Goal: Check status: Check status

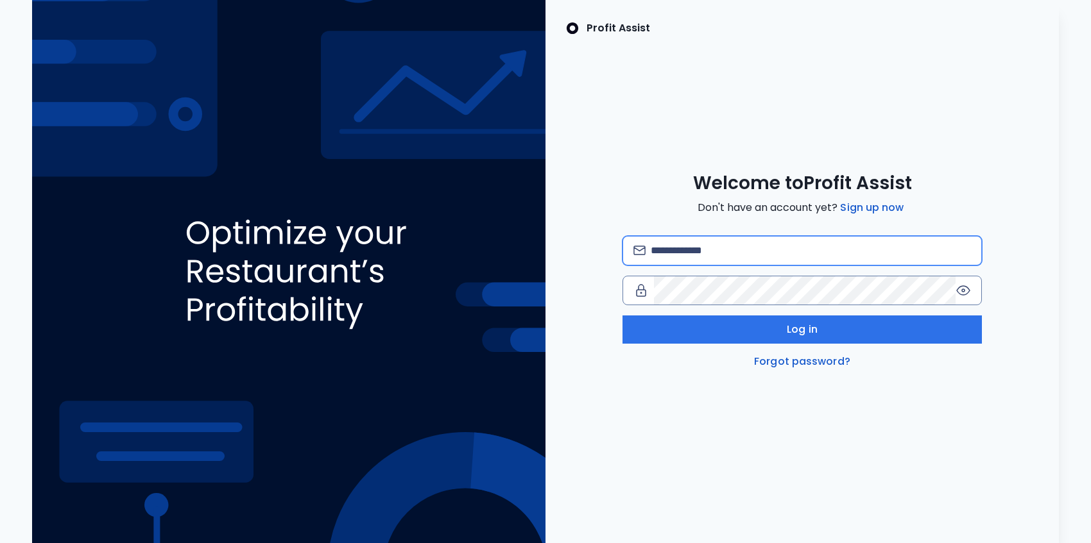
click at [722, 247] on input "email" at bounding box center [811, 251] width 320 height 28
type input "**********"
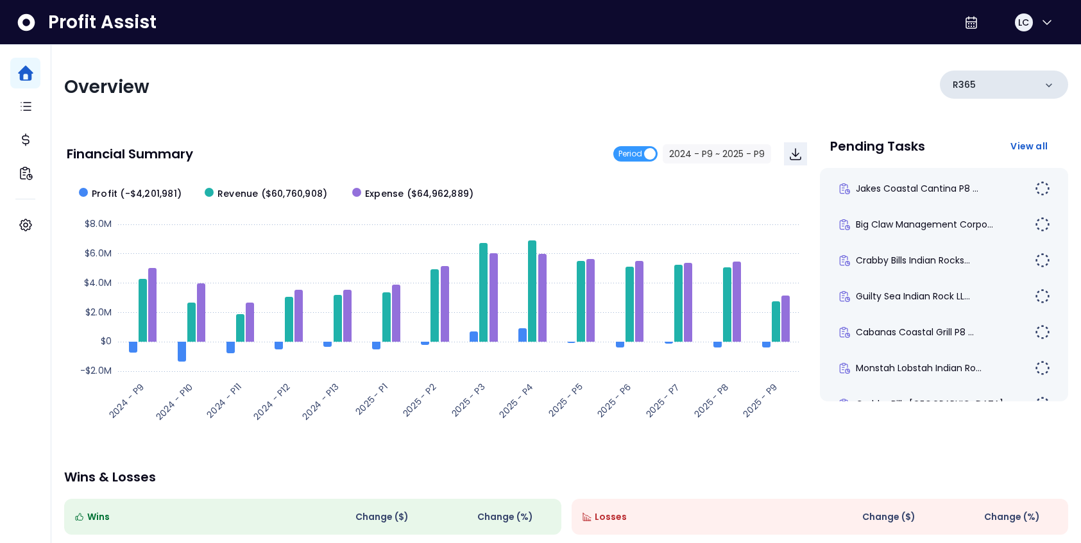
click at [996, 87] on div "R365" at bounding box center [1004, 85] width 128 height 28
click at [995, 80] on div "R365" at bounding box center [1004, 85] width 128 height 28
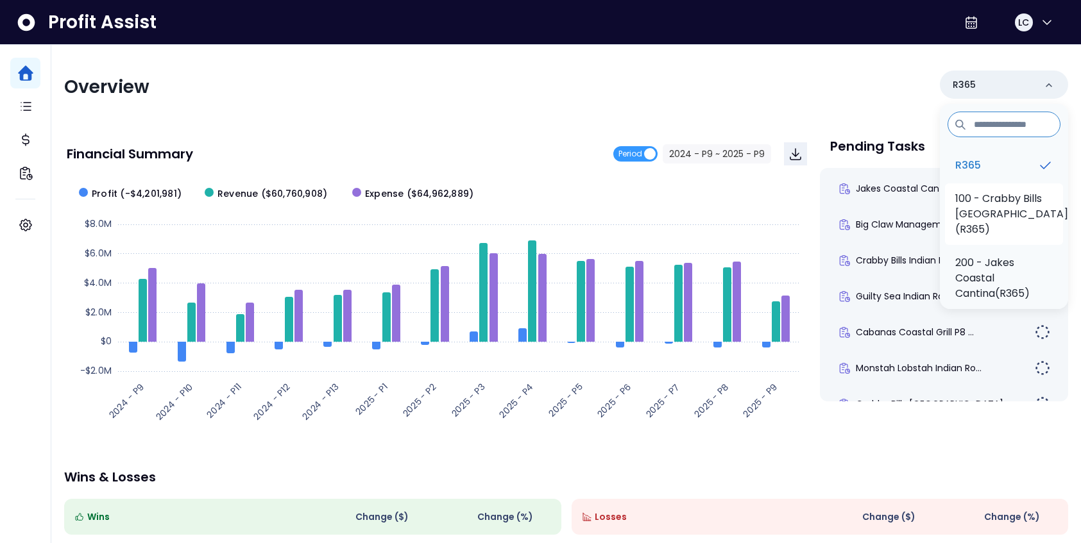
click at [987, 200] on p "100 - Crabby Bills [GEOGRAPHIC_DATA](R365)" at bounding box center [1011, 214] width 113 height 46
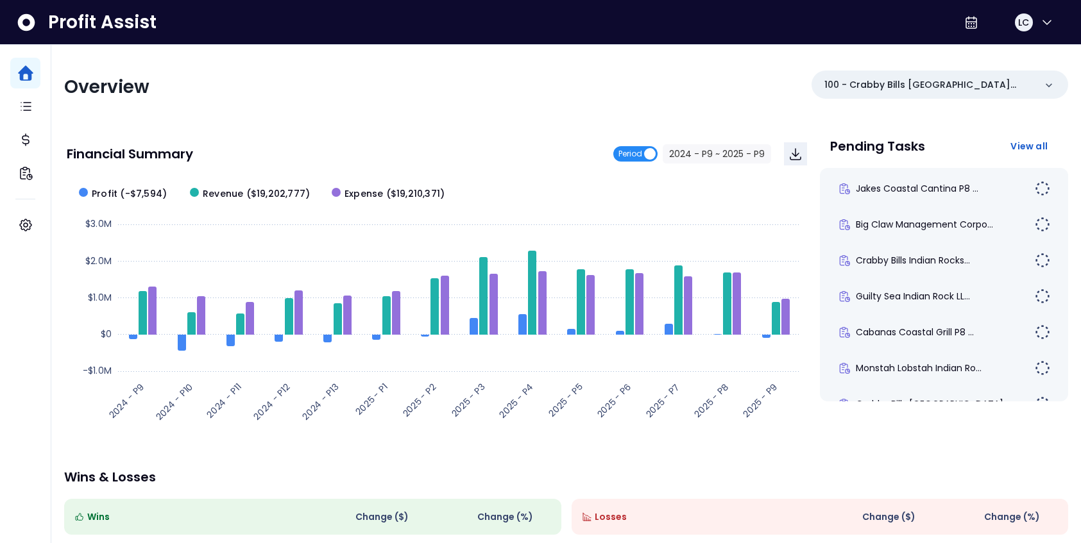
click at [645, 158] on span "Period" at bounding box center [635, 153] width 44 height 15
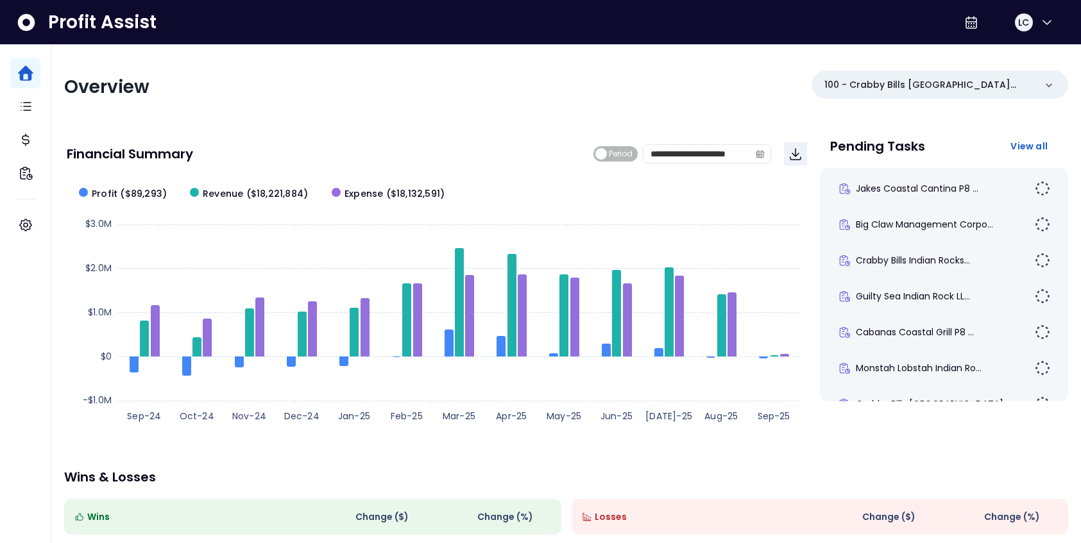
click at [622, 156] on span "Period" at bounding box center [621, 153] width 24 height 15
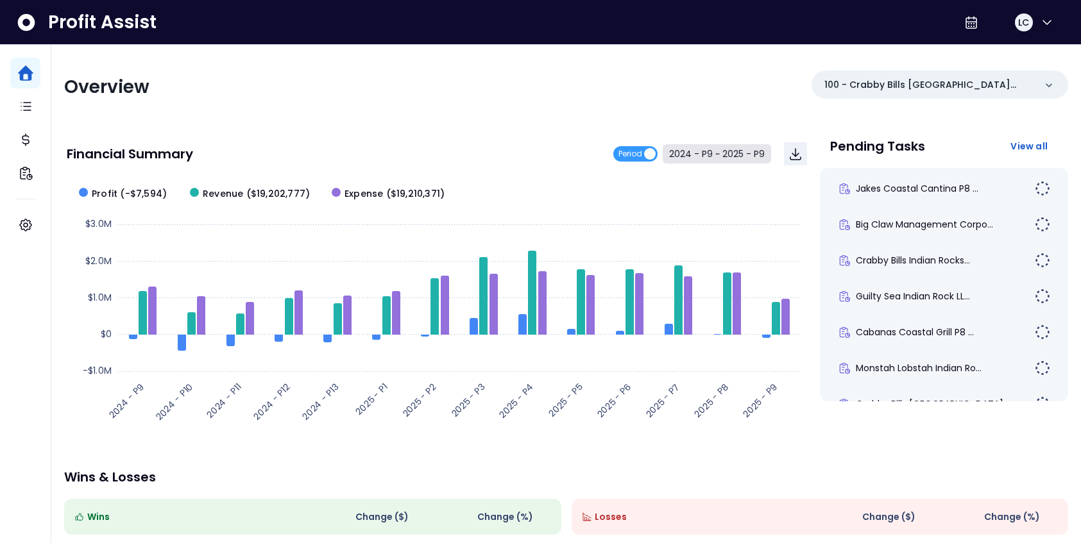
click at [694, 158] on button "2024 - P9 ~ 2025 - P9" at bounding box center [717, 153] width 108 height 19
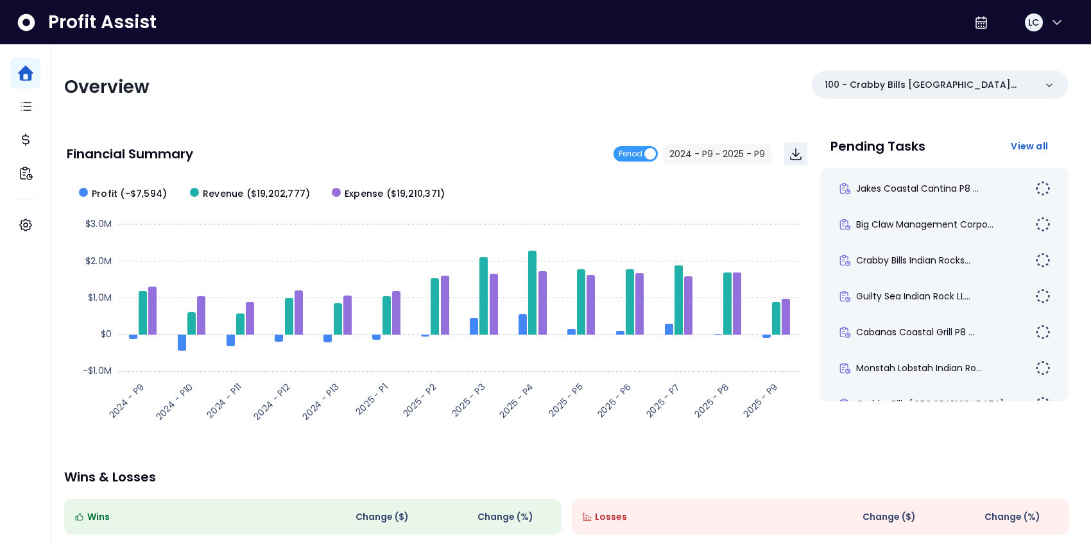
click at [469, 107] on span "2024 - P9" at bounding box center [444, 104] width 115 height 30
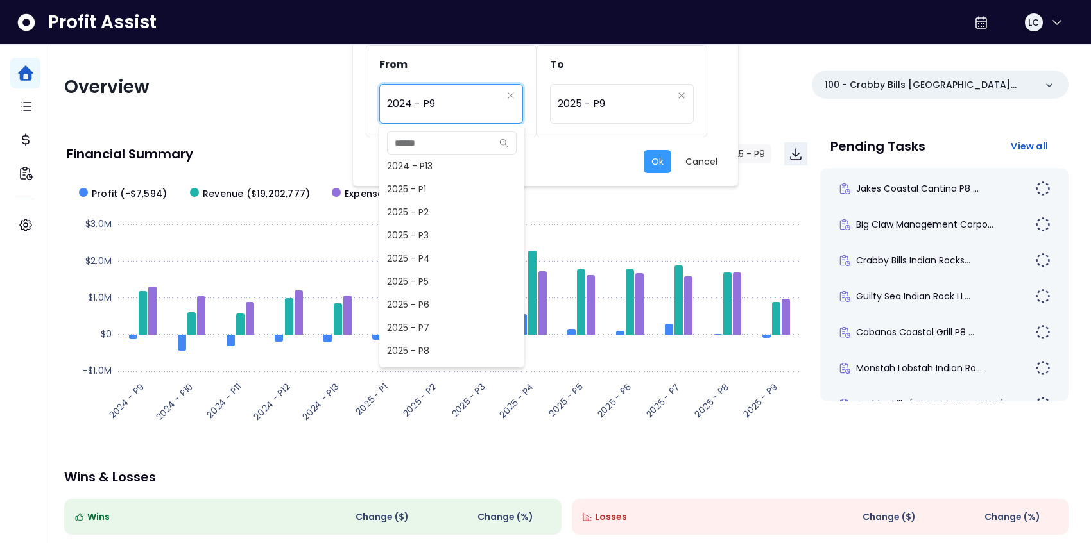
scroll to position [896, 0]
click at [450, 355] on span "2025 - P9" at bounding box center [451, 359] width 145 height 23
type input "*********"
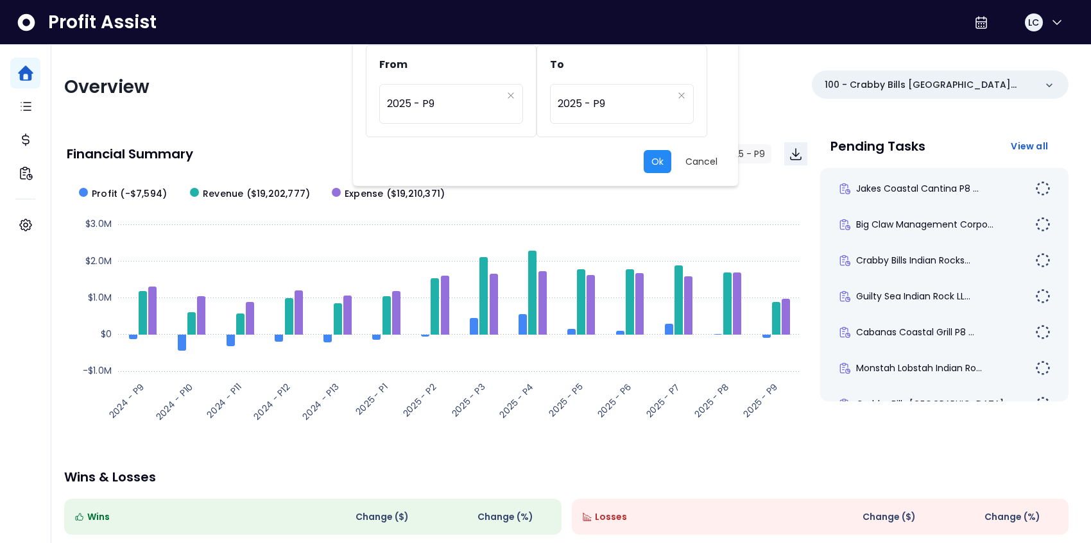
click at [663, 159] on button "Ok" at bounding box center [658, 161] width 28 height 23
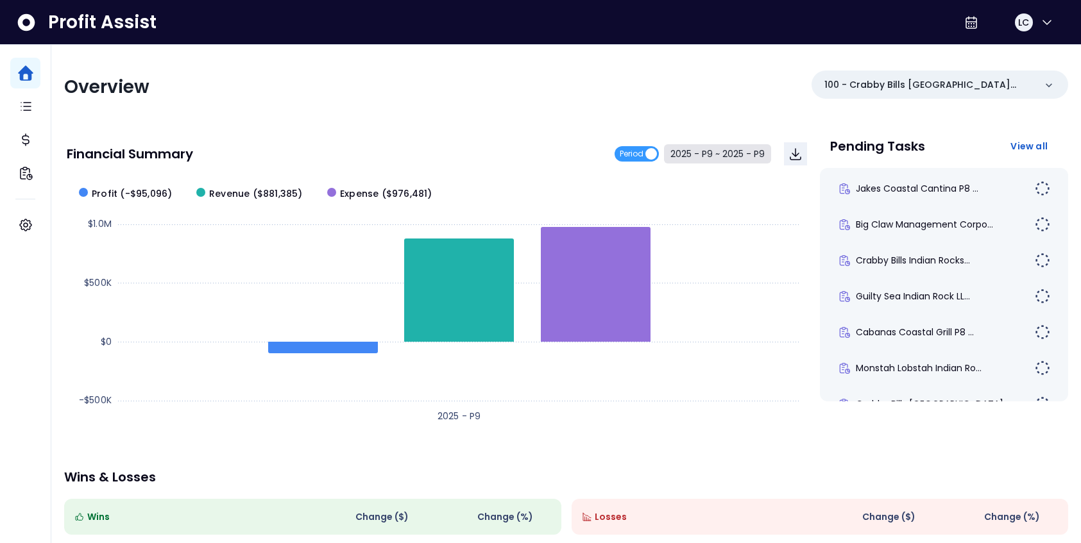
click at [702, 151] on button "2025 - P9 ~ 2025 - P9" at bounding box center [717, 153] width 107 height 19
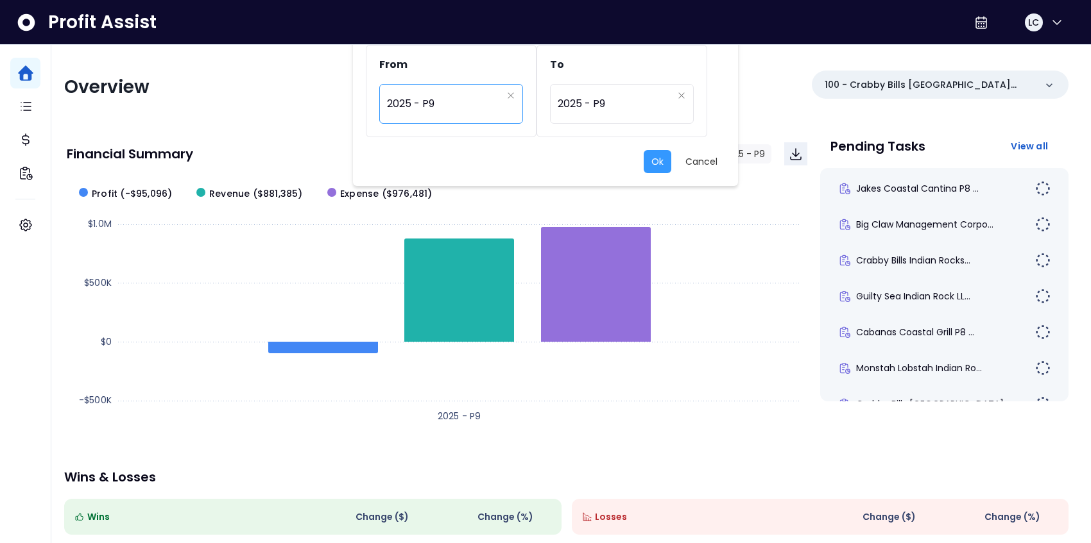
click at [484, 108] on span "2025 - P9" at bounding box center [444, 104] width 115 height 30
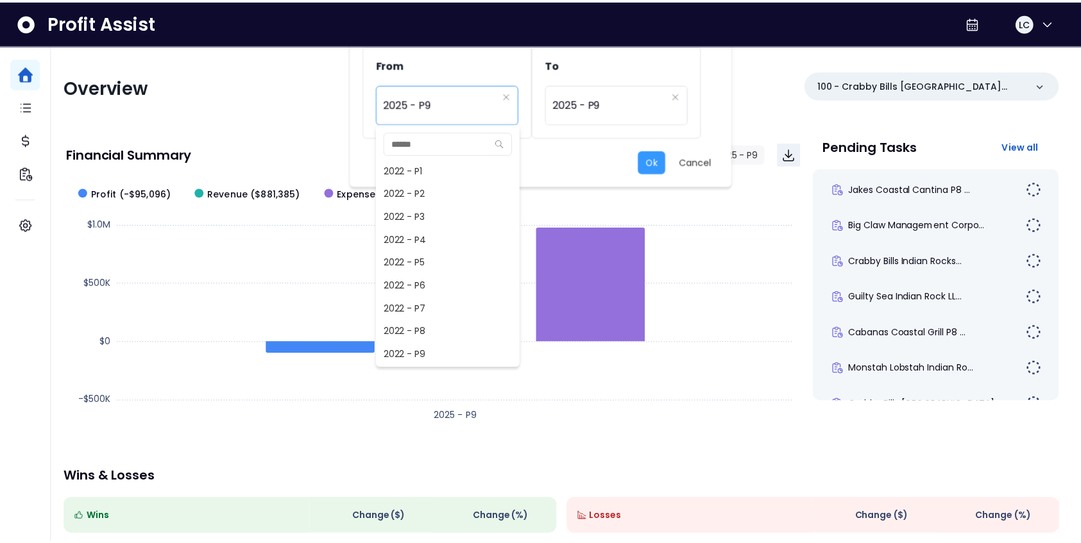
scroll to position [901, 0]
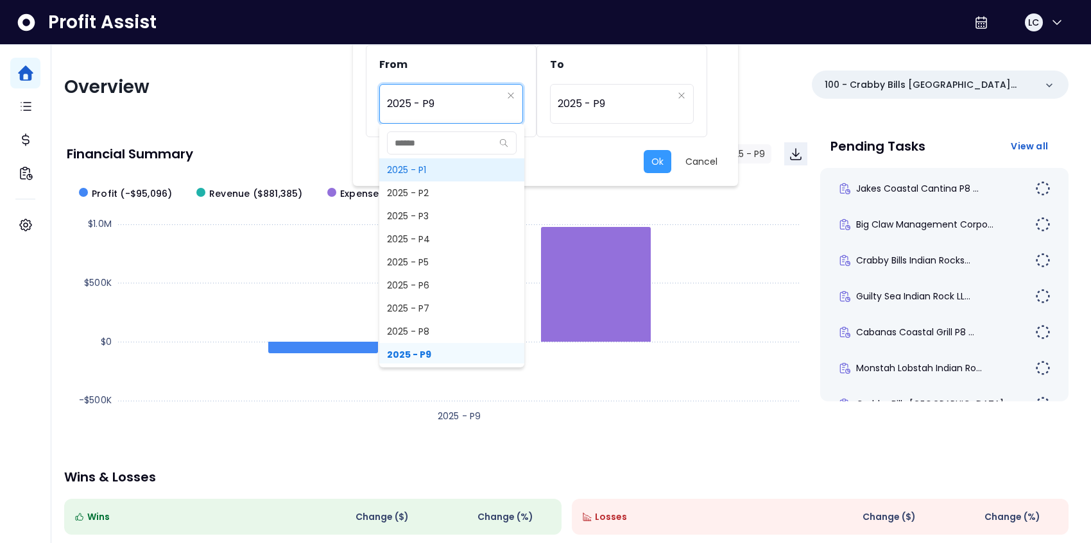
click at [463, 168] on span "2025 - P1" at bounding box center [451, 169] width 145 height 23
type input "*********"
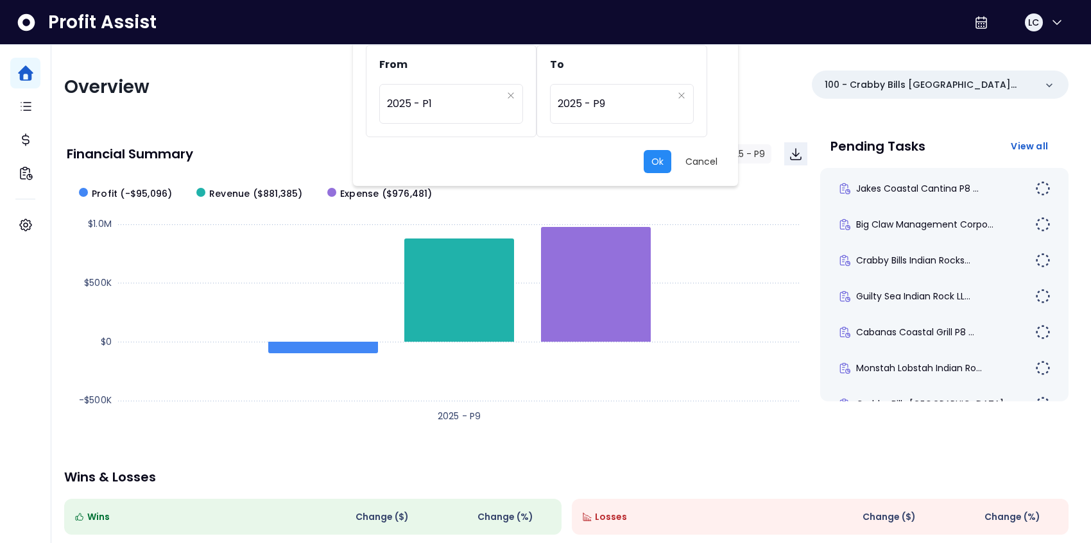
click at [666, 164] on button "Ok" at bounding box center [658, 161] width 28 height 23
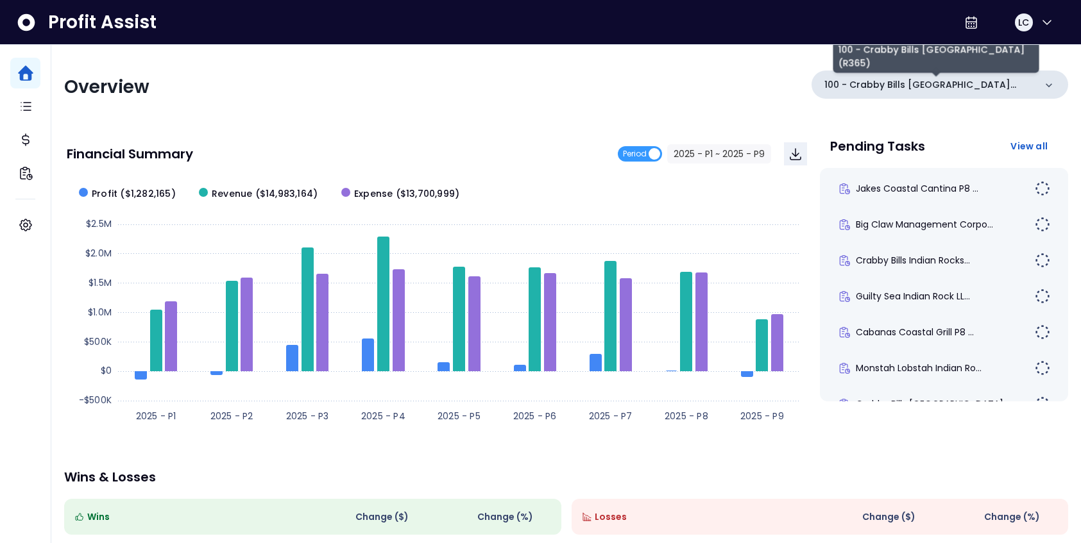
click at [977, 80] on p "100 - Crabby Bills [GEOGRAPHIC_DATA](R365)" at bounding box center [929, 84] width 210 height 13
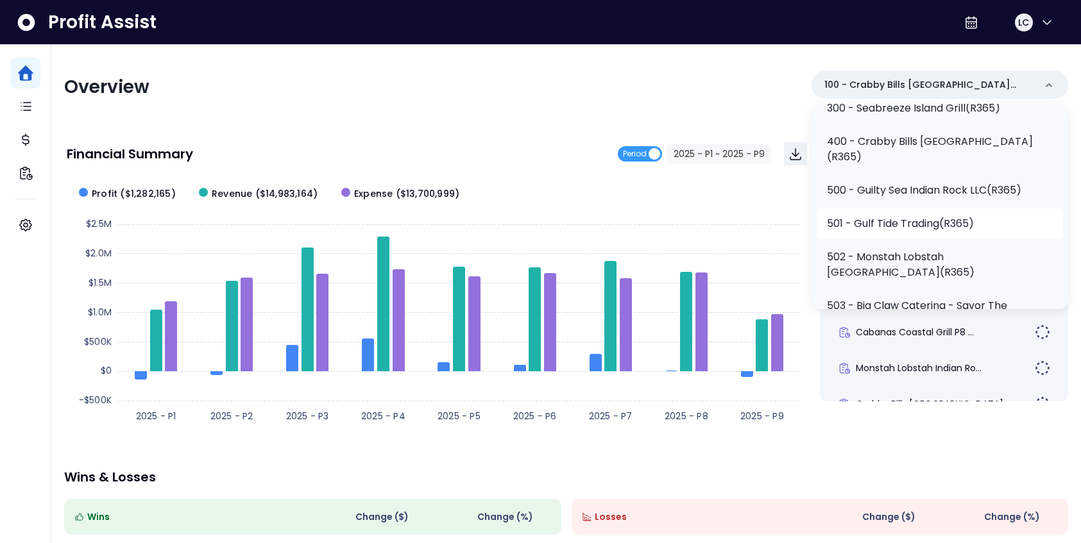
scroll to position [178, 0]
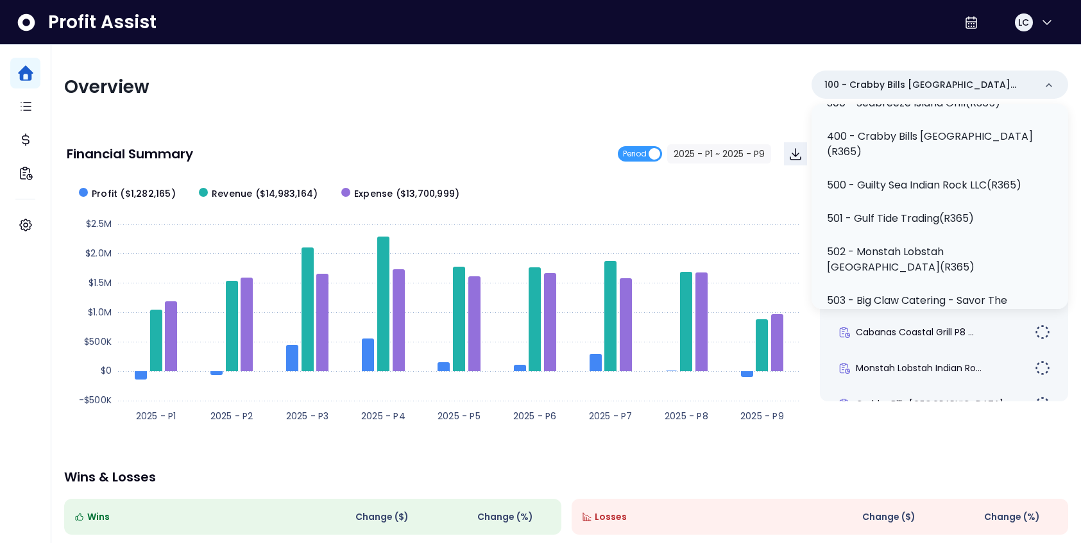
click at [878, 249] on p "502 - Monstah Lobstah [GEOGRAPHIC_DATA](R365)" at bounding box center [940, 259] width 226 height 31
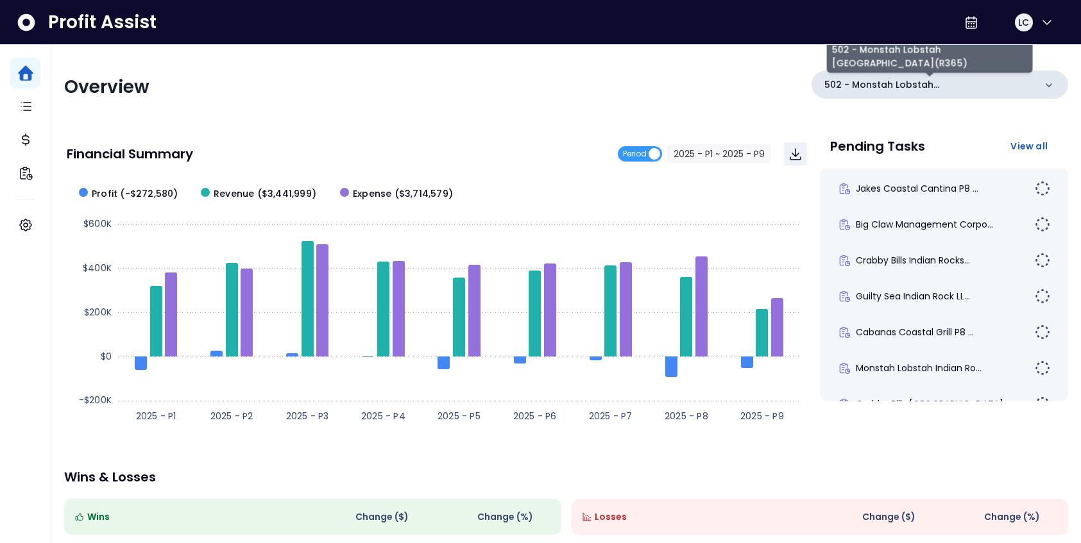
click at [910, 88] on p "502 - Monstah Lobstah [GEOGRAPHIC_DATA](R365)" at bounding box center [929, 84] width 210 height 13
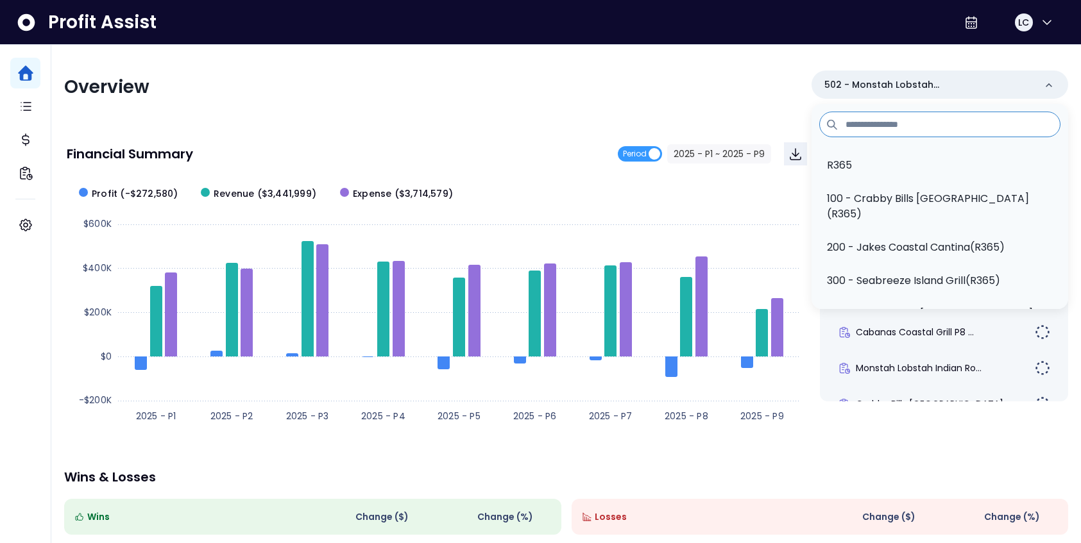
click at [735, 99] on div "Overview 502 - [GEOGRAPHIC_DATA](R365) R365 100 - Crabby [GEOGRAPHIC_DATA](R365…" at bounding box center [566, 87] width 1004 height 33
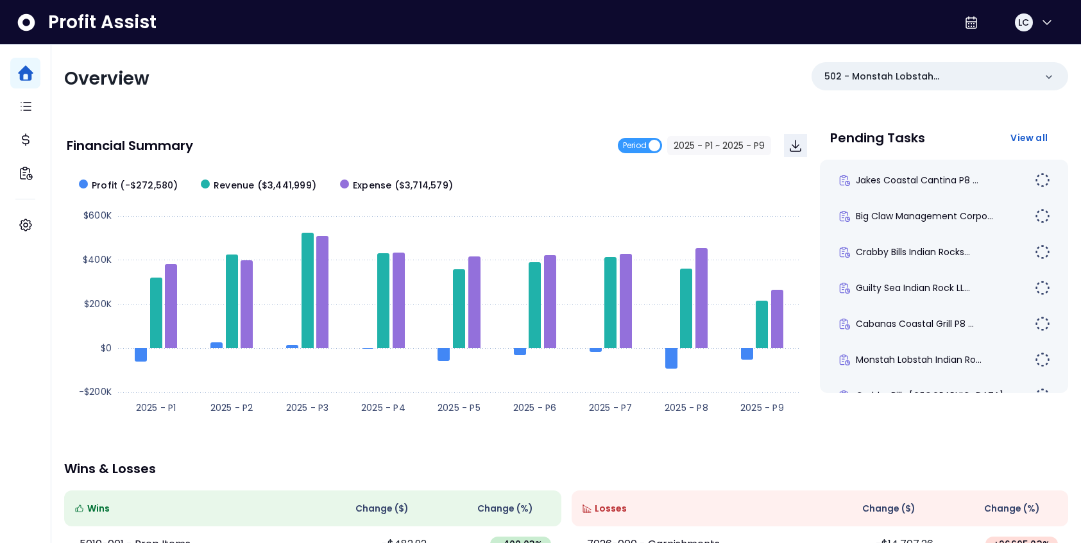
scroll to position [0, 0]
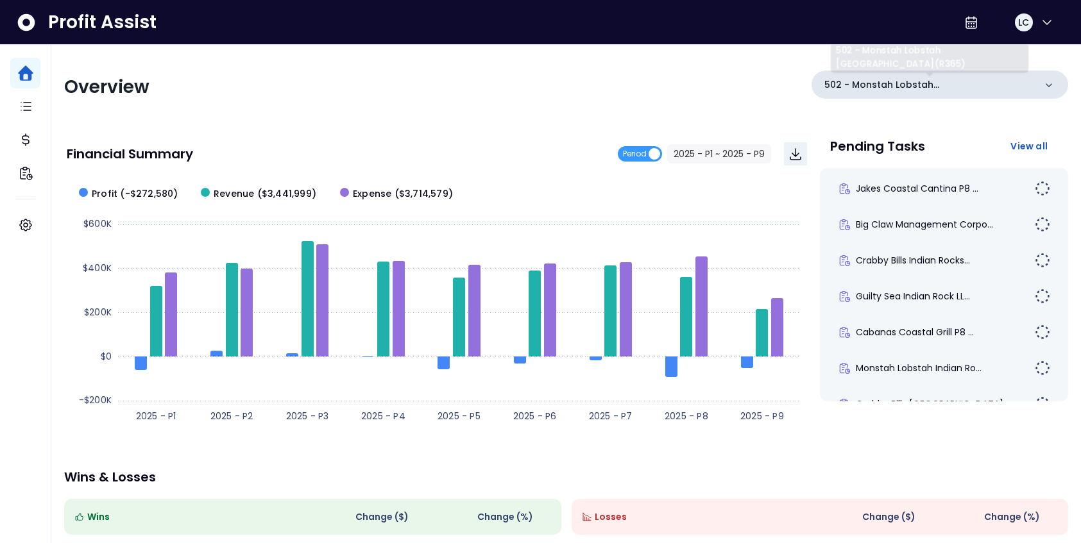
click at [964, 83] on p "502 - Monstah Lobstah [GEOGRAPHIC_DATA](R365)" at bounding box center [929, 84] width 210 height 13
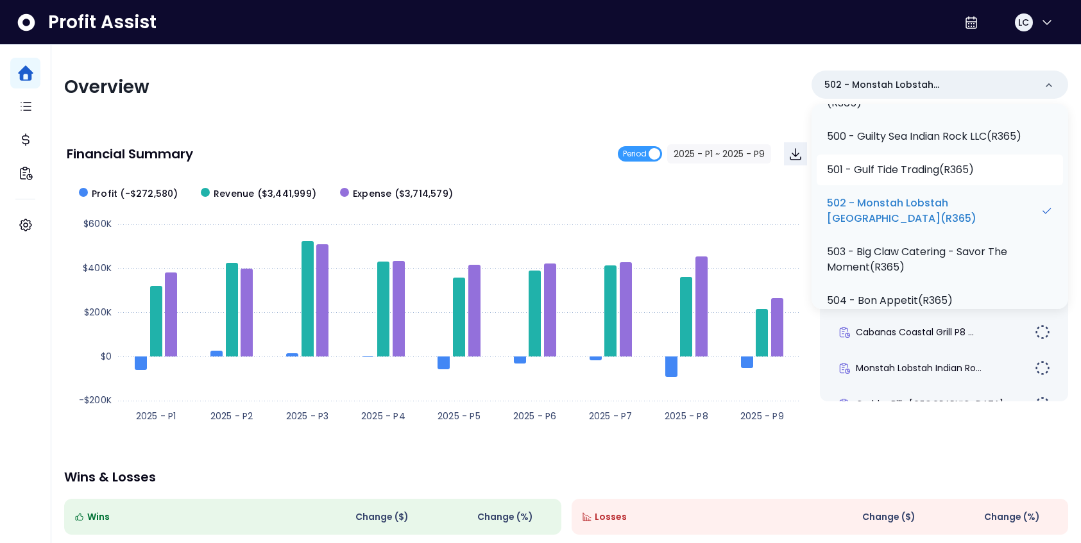
scroll to position [213, 0]
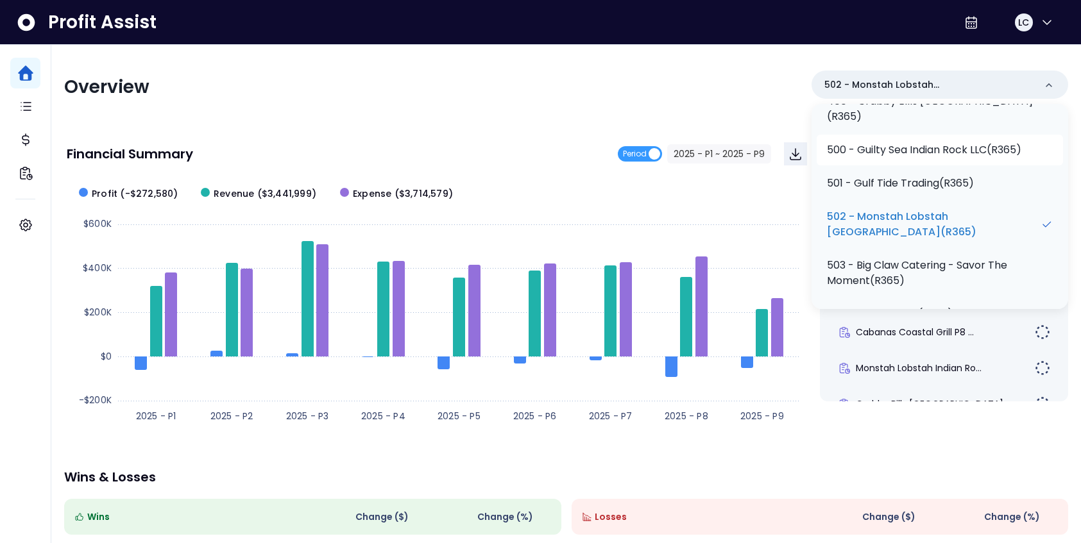
click at [935, 148] on p "500 - Guilty Sea Indian Rock LLC(R365)" at bounding box center [924, 149] width 194 height 15
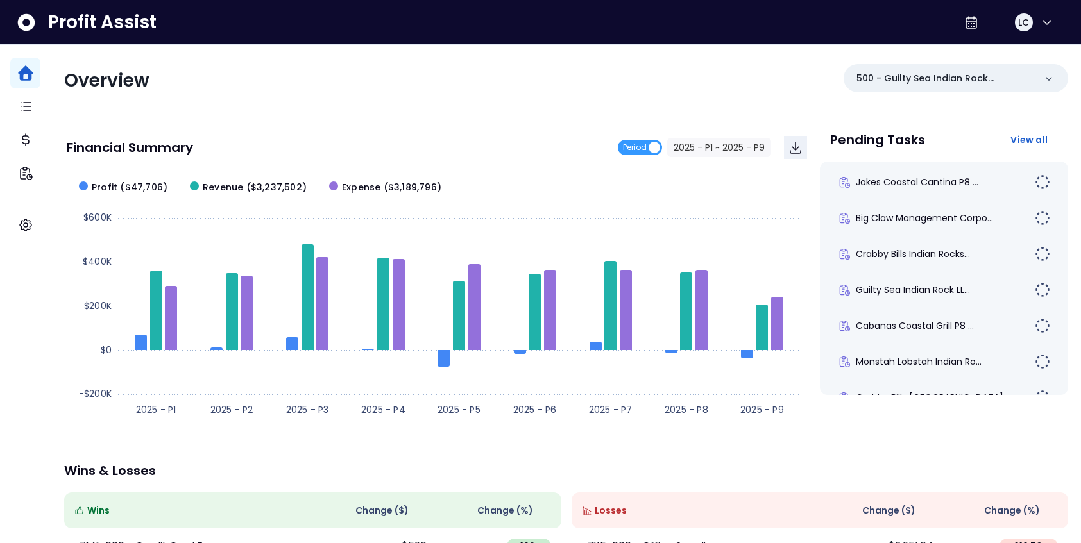
scroll to position [0, 0]
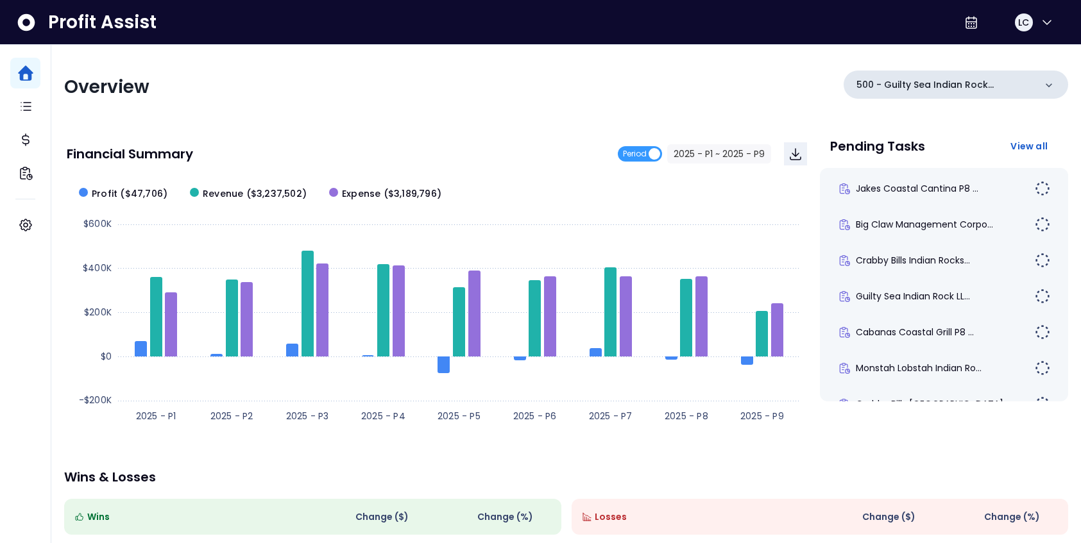
click at [932, 94] on div "500 - Guilty Sea Indian Rock LLC(R365)" at bounding box center [956, 85] width 225 height 28
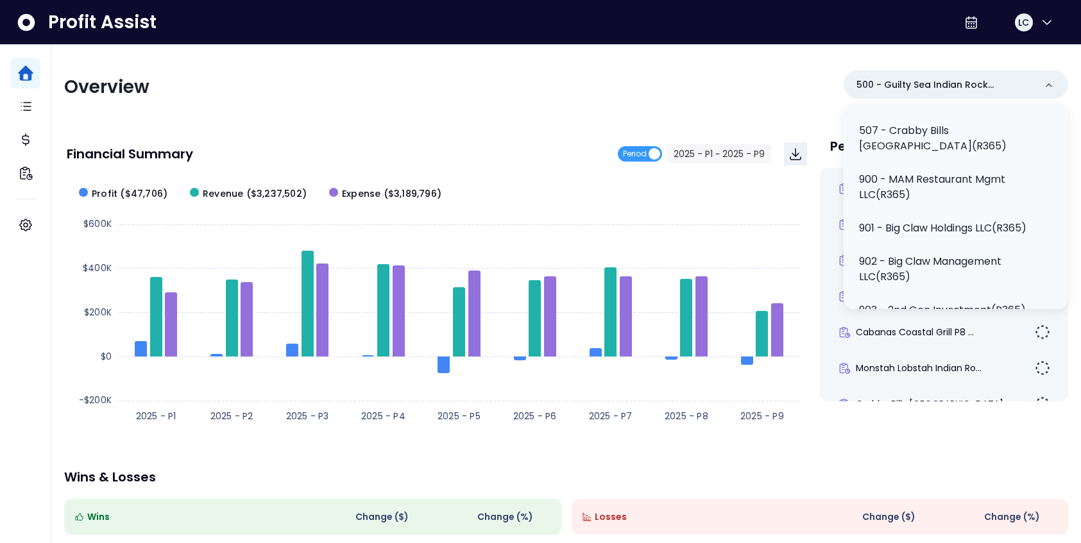
scroll to position [517, 0]
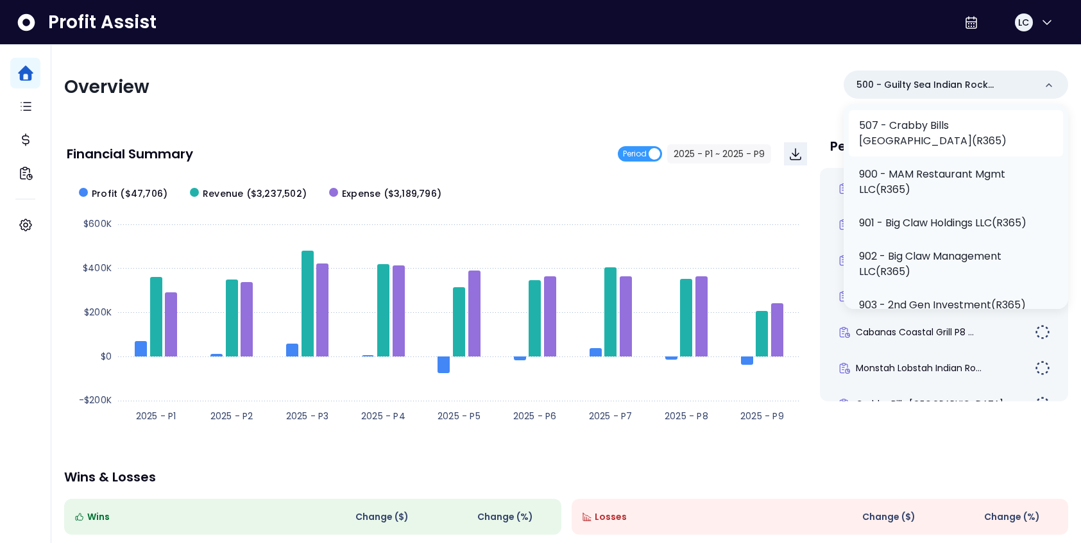
click at [934, 149] on p "507 - Crabby Bills [GEOGRAPHIC_DATA](R365)" at bounding box center [956, 133] width 194 height 31
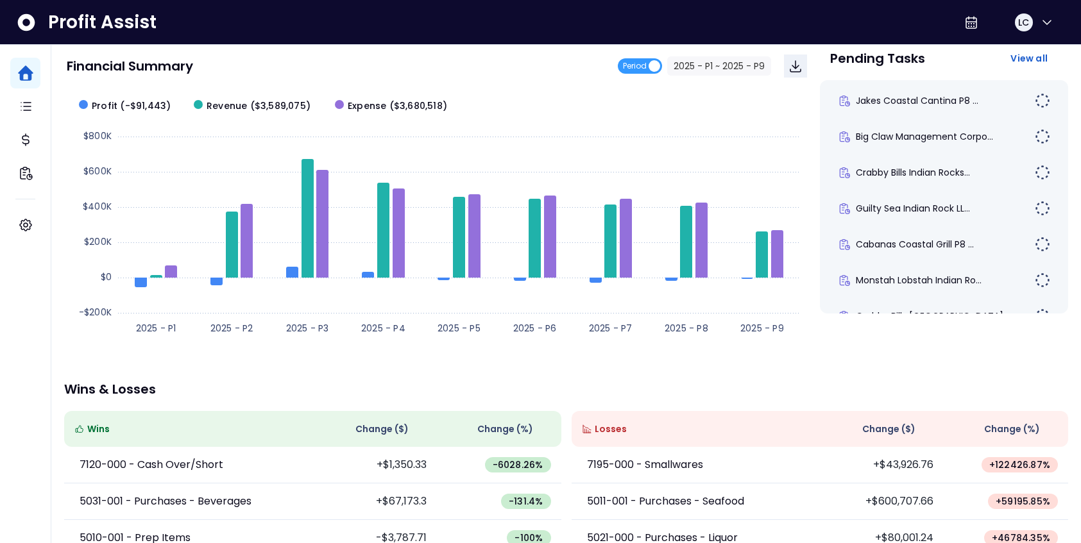
scroll to position [89, 0]
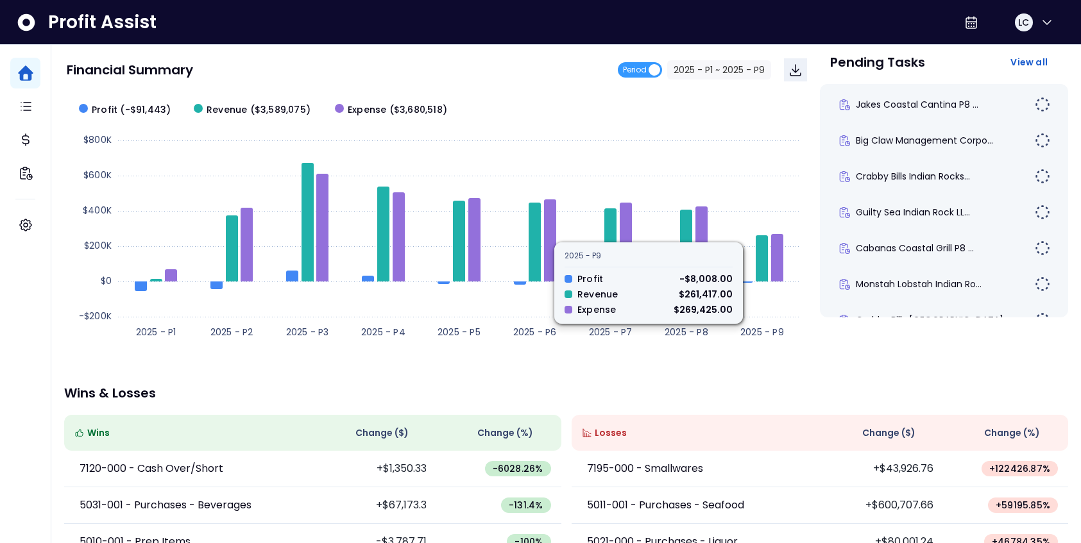
click at [758, 386] on div "Overview 507 - Crabby Bills [GEOGRAPHIC_DATA](R365) Financial Summary Period 20…" at bounding box center [566, 341] width 1030 height 760
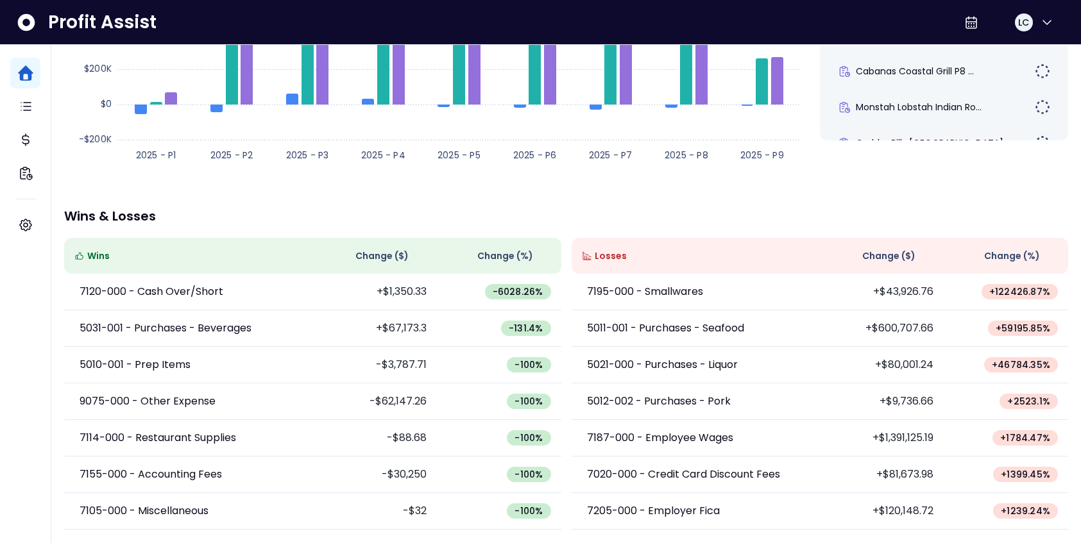
scroll to position [0, 0]
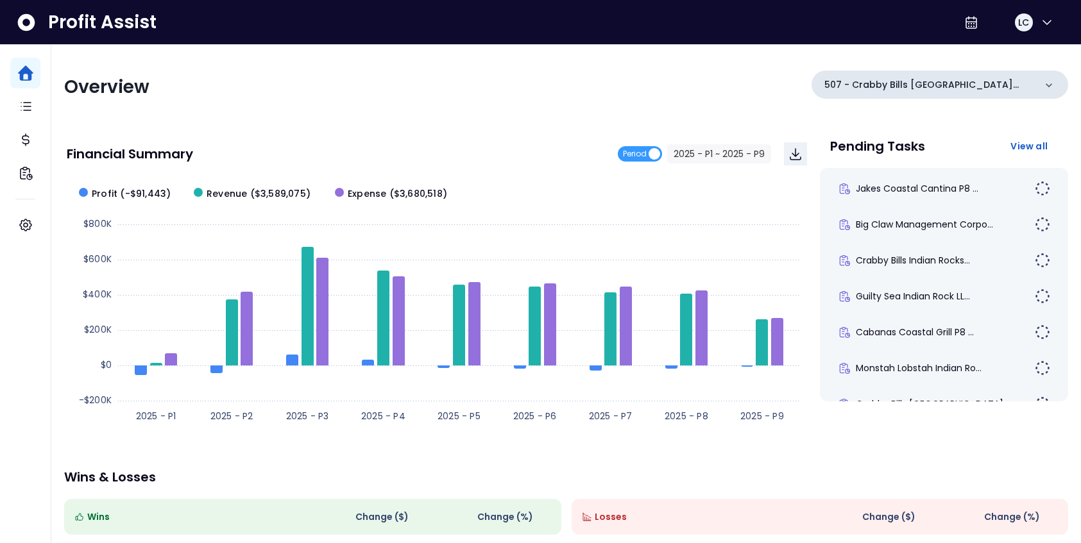
click at [1046, 81] on icon at bounding box center [1049, 85] width 13 height 13
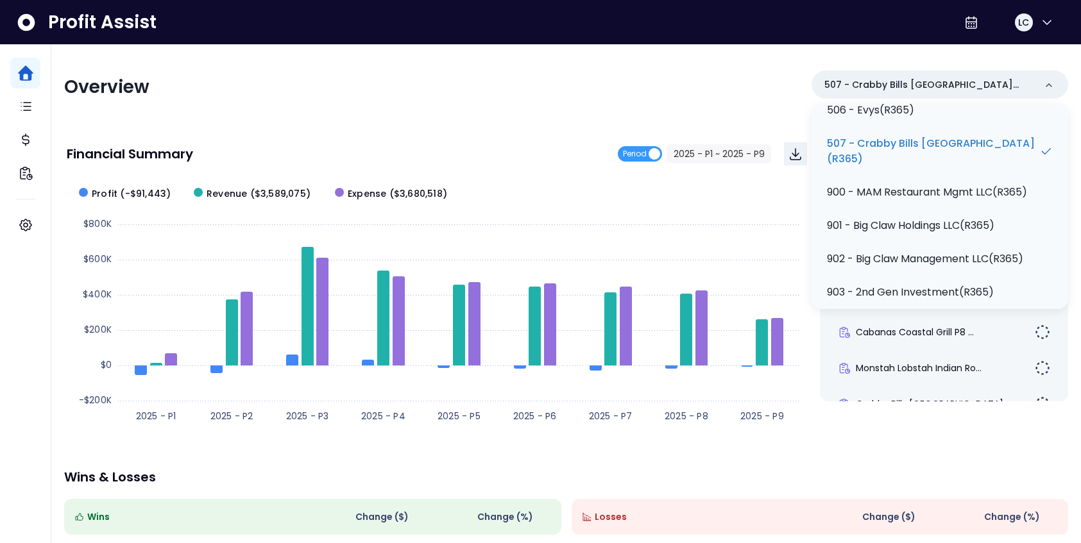
scroll to position [589, 0]
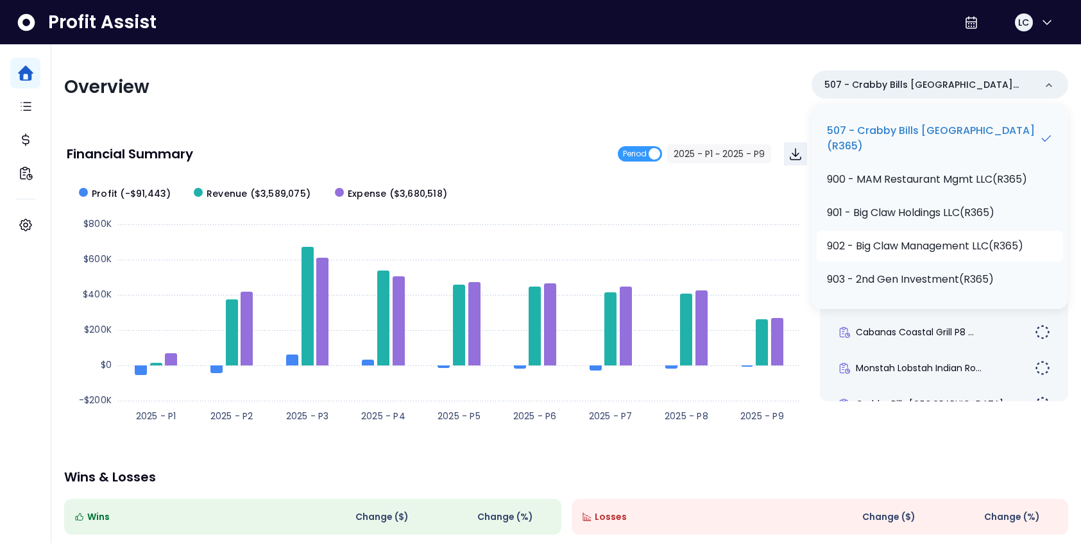
click at [941, 239] on p "902 - Big Claw Management LLC(R365)" at bounding box center [925, 246] width 196 height 15
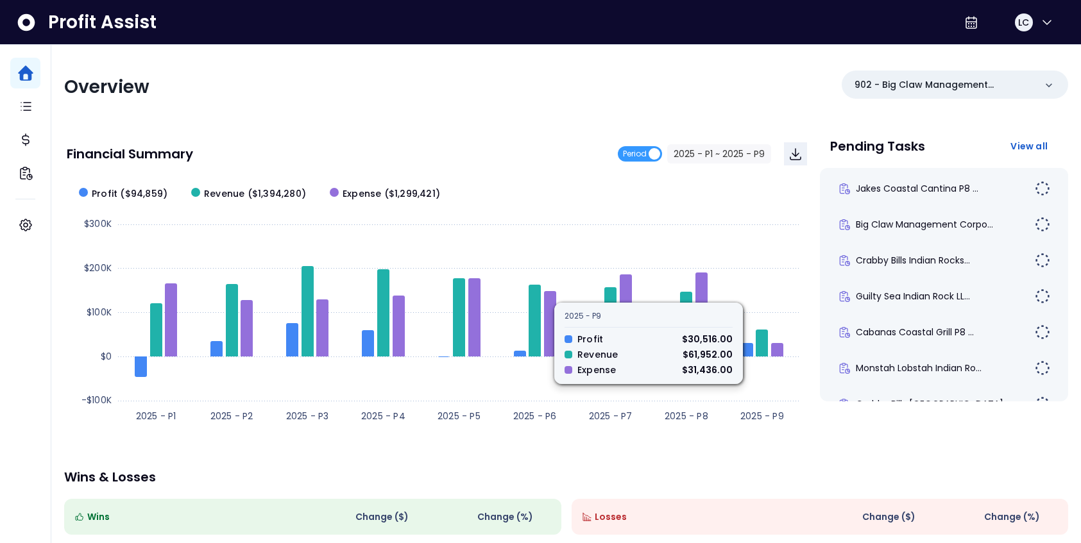
click at [731, 459] on div "Overview 902 - Big Claw Management LLC(R365) Financial Summary Period 2025 - P1…" at bounding box center [566, 425] width 1030 height 760
